Goal: Information Seeking & Learning: Find specific fact

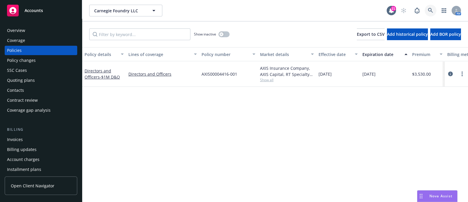
click at [434, 8] on link at bounding box center [431, 11] width 12 height 12
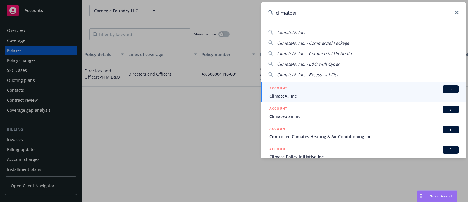
type input "climateai"
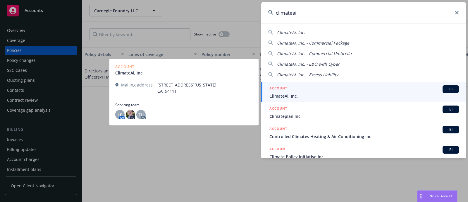
click at [278, 93] on span "ClimateAi, Inc." at bounding box center [364, 96] width 190 height 6
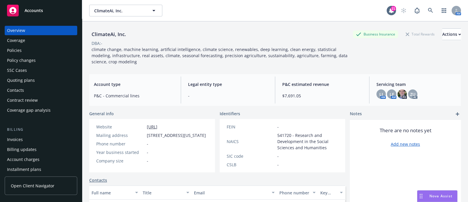
click at [36, 51] on div "Policies" at bounding box center [41, 50] width 68 height 9
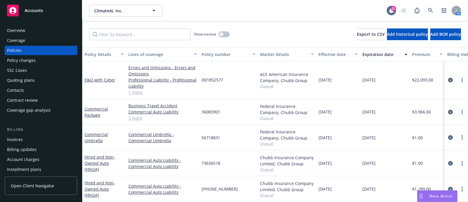
scroll to position [60, 0]
click at [44, 26] on div "Overview" at bounding box center [41, 30] width 68 height 9
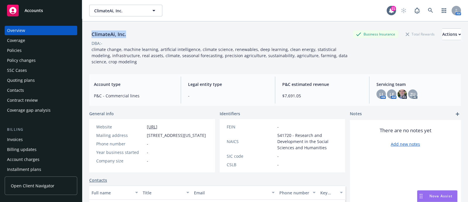
drag, startPoint x: 127, startPoint y: 36, endPoint x: 89, endPoint y: 35, distance: 37.7
click at [89, 35] on div "ClimateAi, Inc." at bounding box center [108, 34] width 39 height 8
copy div "ClimateAi, Inc."
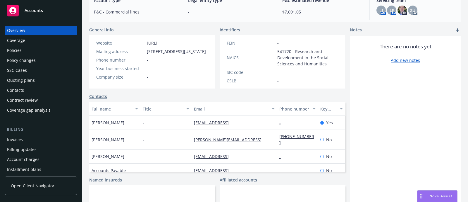
scroll to position [85, 0]
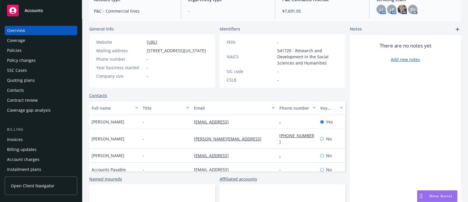
drag, startPoint x: 121, startPoint y: 128, endPoint x: 95, endPoint y: 122, distance: 27.3
click at [95, 122] on div "Full name Title Email Phone number Key contact [PERSON_NAME] Gudiseva - [EMAIL_…" at bounding box center [217, 136] width 256 height 70
copy span "[PERSON_NAME]"
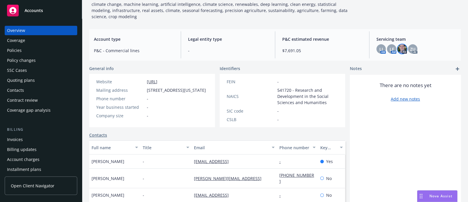
scroll to position [44, 0]
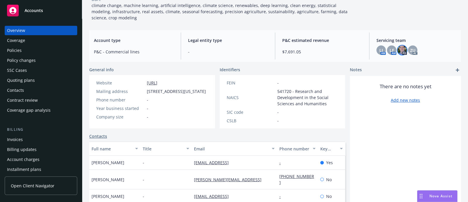
click at [398, 48] on img at bounding box center [401, 49] width 9 height 9
drag, startPoint x: 236, startPoint y: 169, endPoint x: 189, endPoint y: 168, distance: 46.8
click at [192, 168] on div "[EMAIL_ADDRESS]" at bounding box center [234, 162] width 85 height 14
copy link "[EMAIL_ADDRESS]"
click at [59, 44] on div "Coverage" at bounding box center [41, 40] width 68 height 9
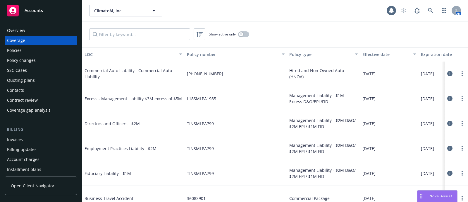
click at [58, 47] on div "Policies" at bounding box center [41, 50] width 68 height 9
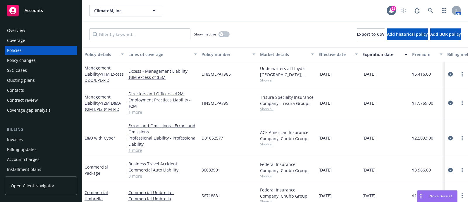
scroll to position [60, 0]
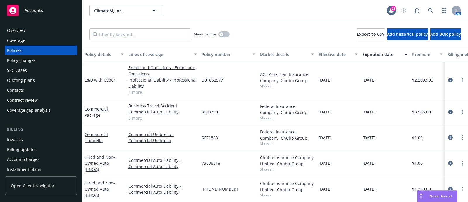
click at [50, 34] on div "Overview" at bounding box center [41, 30] width 68 height 9
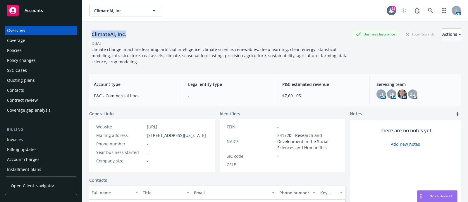
drag, startPoint x: 132, startPoint y: 30, endPoint x: 83, endPoint y: 35, distance: 48.5
click at [83, 35] on div "ClimateAi, Inc. Business Insurance Total Rewards Actions DBA: - climate change,…" at bounding box center [275, 122] width 386 height 202
copy div "ClimateAi, Inc."
click at [44, 50] on div "Policies" at bounding box center [41, 50] width 68 height 9
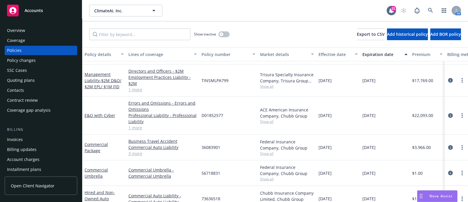
scroll to position [23, 0]
click at [137, 153] on link "3 more" at bounding box center [162, 152] width 68 height 6
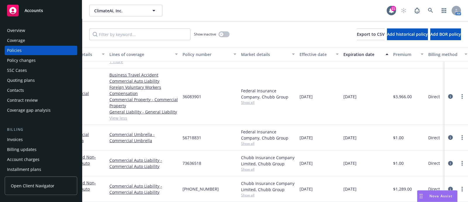
scroll to position [82, 20]
click at [243, 100] on span "Show all" at bounding box center [267, 102] width 54 height 5
click at [227, 80] on div "36083901" at bounding box center [208, 96] width 58 height 56
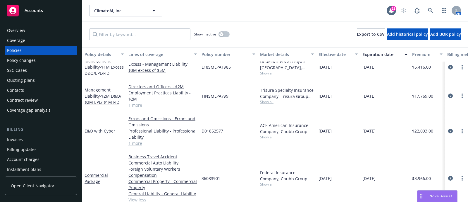
scroll to position [0, 0]
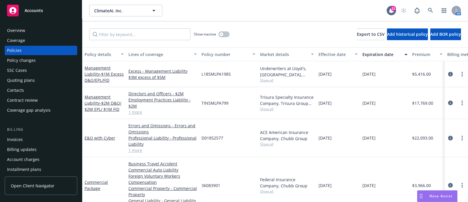
click at [264, 109] on span "Show all" at bounding box center [287, 108] width 54 height 5
click at [265, 91] on div "Trisura Specialty Insurance Company, Trisura Group Ltd., RT Specialty Insurance…" at bounding box center [287, 103] width 58 height 32
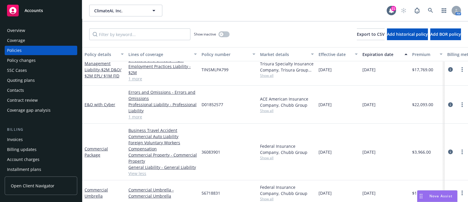
scroll to position [33, 0]
click at [268, 110] on span "Show all" at bounding box center [287, 110] width 54 height 5
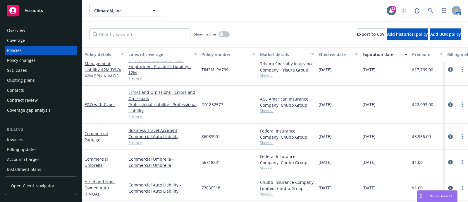
click at [22, 31] on div "Overview" at bounding box center [16, 30] width 18 height 9
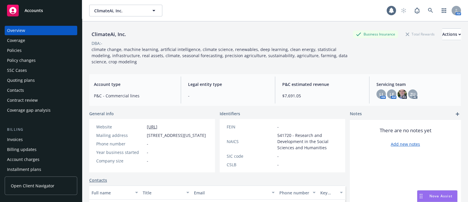
scroll to position [129, 0]
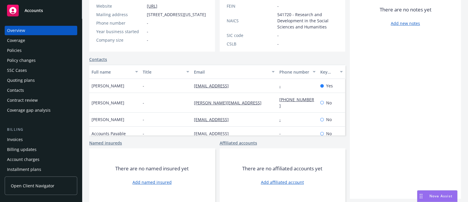
click at [44, 47] on div "Policies" at bounding box center [41, 50] width 68 height 9
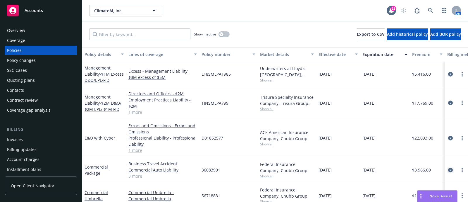
click at [448, 170] on icon "circleInformation" at bounding box center [450, 169] width 5 height 5
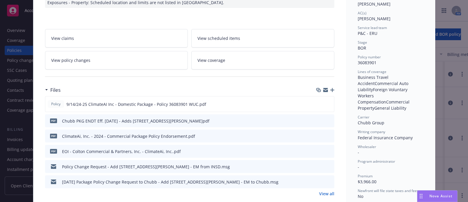
scroll to position [97, 0]
click at [326, 105] on button at bounding box center [328, 104] width 5 height 6
click at [326, 101] on icon "preview file" at bounding box center [328, 103] width 5 height 4
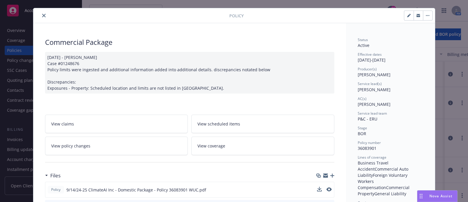
scroll to position [9, 0]
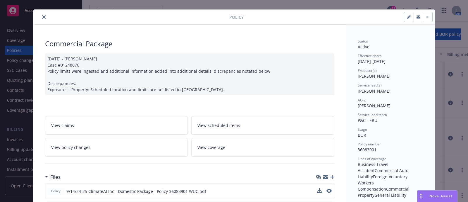
click at [43, 16] on button "close" at bounding box center [43, 16] width 7 height 7
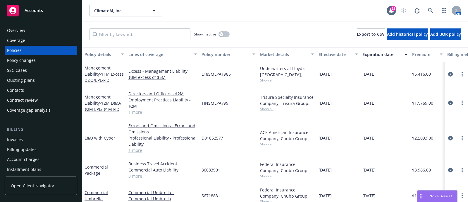
click at [20, 33] on div "Overview" at bounding box center [16, 30] width 18 height 9
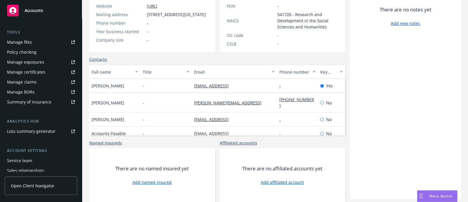
scroll to position [151, 0]
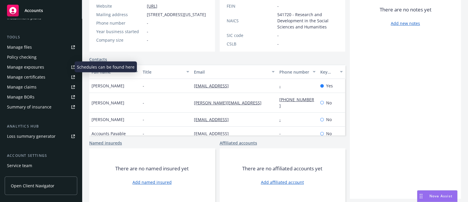
click at [32, 67] on div "Manage exposures" at bounding box center [25, 66] width 37 height 9
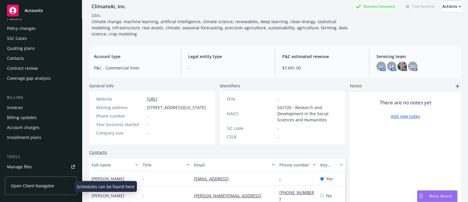
scroll to position [0, 0]
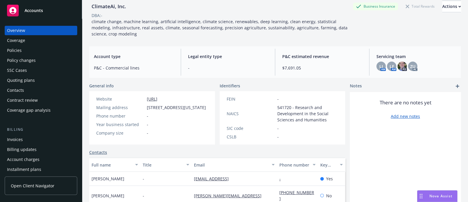
click at [25, 50] on div "Policies" at bounding box center [41, 50] width 68 height 9
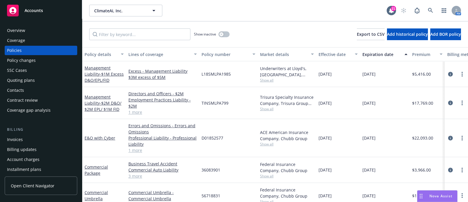
scroll to position [39, 0]
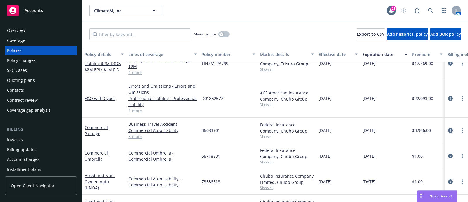
click at [448, 131] on icon "circleInformation" at bounding box center [450, 130] width 5 height 5
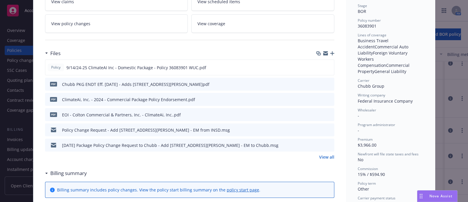
scroll to position [136, 0]
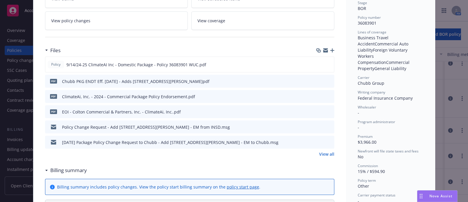
click at [324, 151] on link "View all" at bounding box center [326, 154] width 15 height 6
